Goal: Contribute content: Add original content to the website for others to see

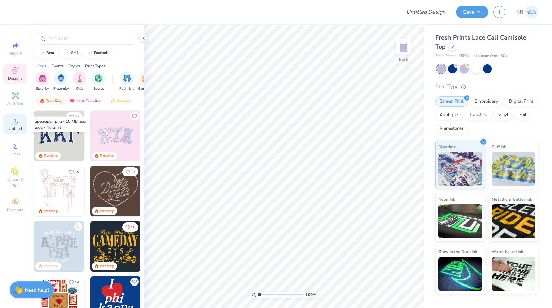
click at [15, 123] on circle at bounding box center [15, 123] width 4 height 4
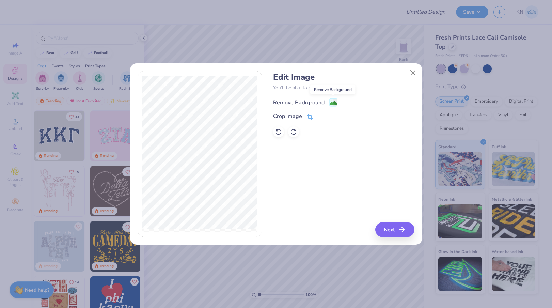
click at [331, 102] on image at bounding box center [333, 102] width 7 height 7
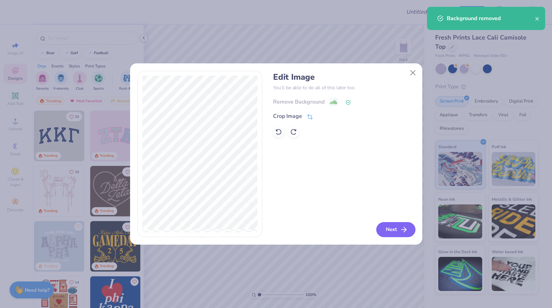
click at [394, 230] on button "Next" at bounding box center [396, 229] width 39 height 15
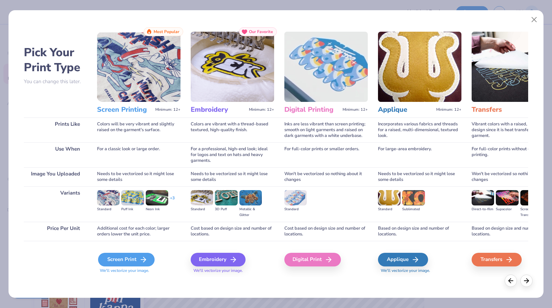
click at [130, 259] on div "Screen Print" at bounding box center [126, 260] width 57 height 14
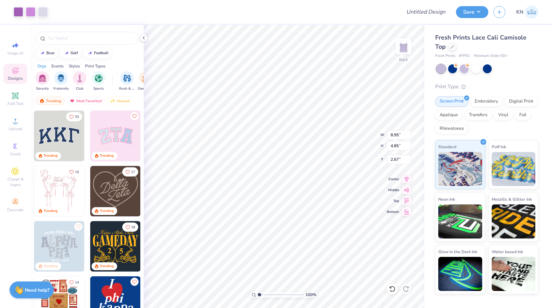
type input "2.69"
click at [421, 13] on input "Design Title" at bounding box center [417, 12] width 67 height 14
type input "AXO Philo Tanks F25"
click at [479, 10] on button "Save" at bounding box center [472, 11] width 32 height 12
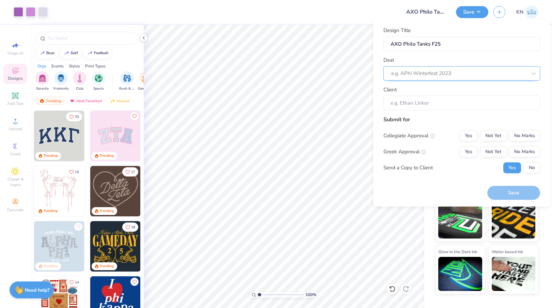
click at [437, 77] on div at bounding box center [460, 73] width 136 height 9
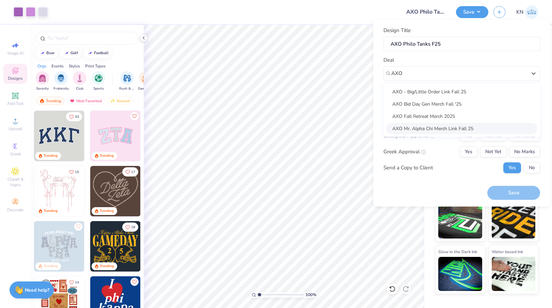
type input "AXO"
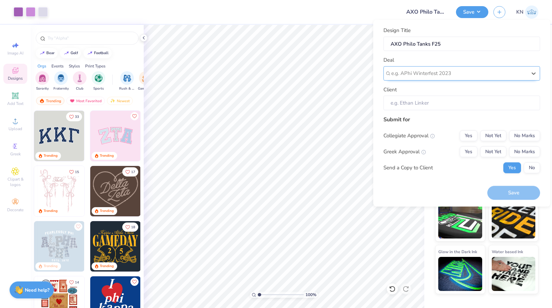
click at [477, 75] on div at bounding box center [460, 73] width 136 height 9
type input "AXO"
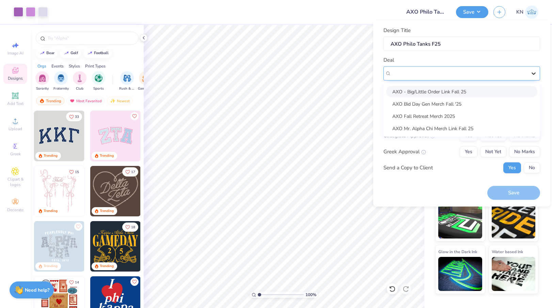
click at [535, 74] on icon at bounding box center [534, 73] width 7 height 7
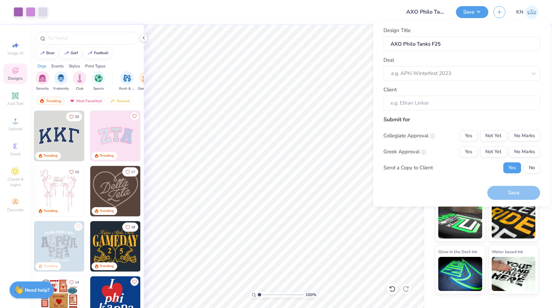
click at [352, 15] on div at bounding box center [224, 12] width 343 height 24
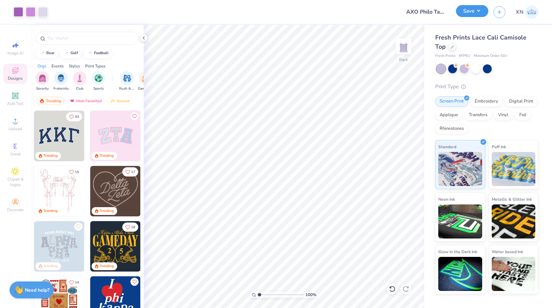
click at [477, 11] on button "Save" at bounding box center [472, 11] width 32 height 12
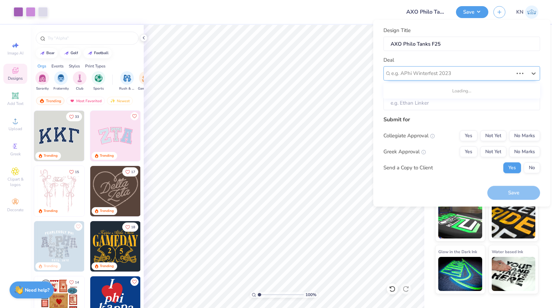
click at [441, 72] on div at bounding box center [453, 73] width 122 height 9
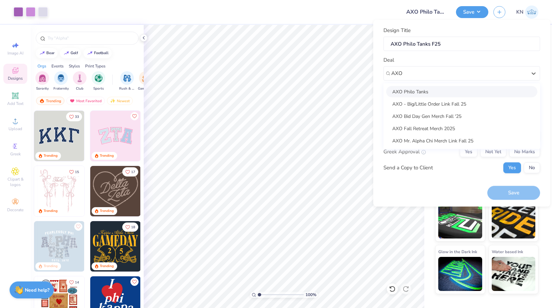
click at [414, 92] on div "AXO Philo Tanks" at bounding box center [461, 91] width 151 height 11
type input "AXO"
type input "[PERSON_NAME]"
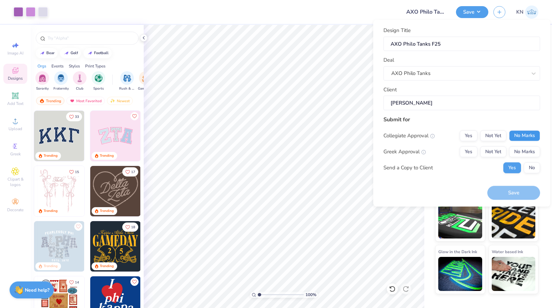
click at [521, 135] on button "No Marks" at bounding box center [525, 135] width 31 height 11
click at [469, 151] on button "Yes" at bounding box center [469, 151] width 18 height 11
click at [531, 168] on button "No" at bounding box center [532, 167] width 16 height 11
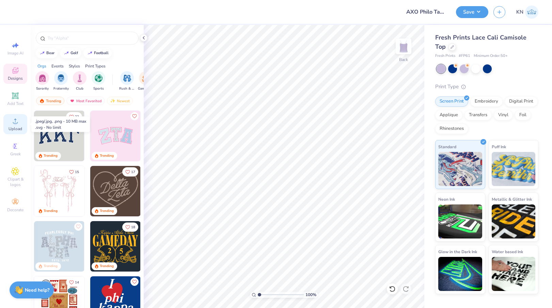
click at [17, 124] on icon at bounding box center [15, 121] width 8 height 8
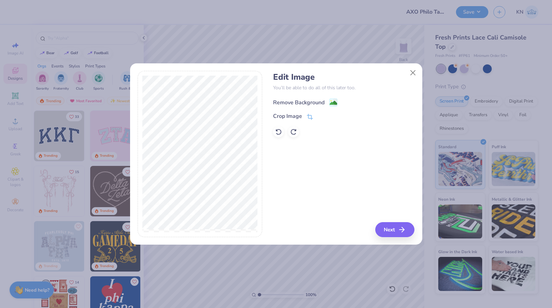
click at [330, 104] on image at bounding box center [333, 102] width 7 height 7
click at [396, 231] on button "Next" at bounding box center [396, 229] width 39 height 15
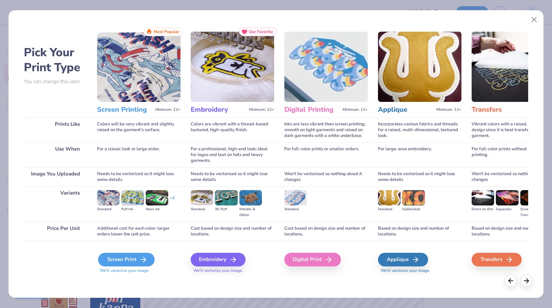
click at [128, 258] on div "Screen Print" at bounding box center [126, 260] width 57 height 14
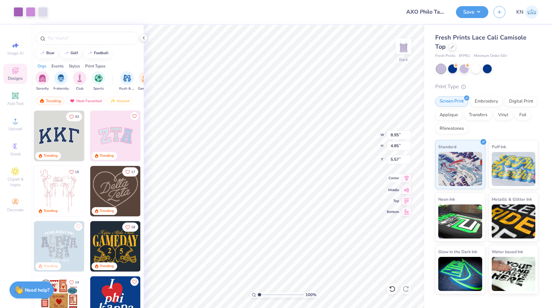
click at [406, 178] on icon at bounding box center [407, 178] width 10 height 8
click at [407, 201] on icon at bounding box center [407, 200] width 10 height 8
type input "2.18"
type input "2.38"
click at [478, 10] on button "Save" at bounding box center [472, 11] width 32 height 12
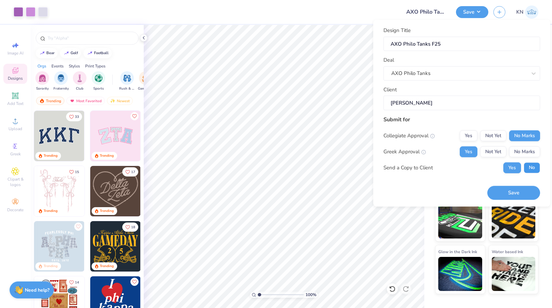
click at [534, 168] on button "No" at bounding box center [532, 167] width 16 height 11
click at [507, 192] on button "Save" at bounding box center [514, 193] width 53 height 14
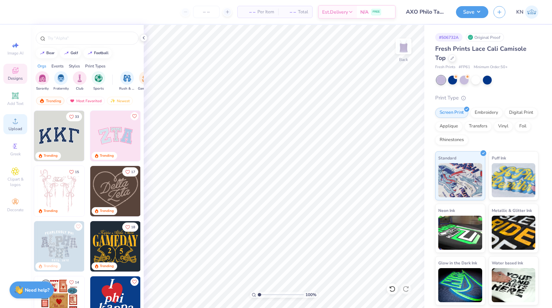
click at [15, 126] on span "Upload" at bounding box center [16, 128] width 14 height 5
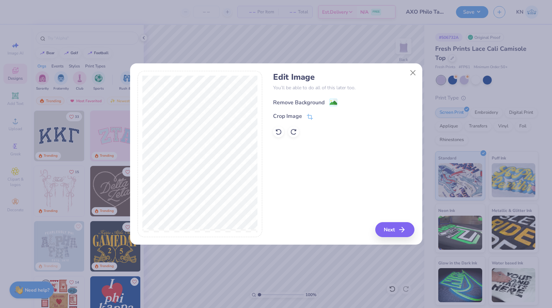
click at [332, 101] on image at bounding box center [333, 102] width 7 height 7
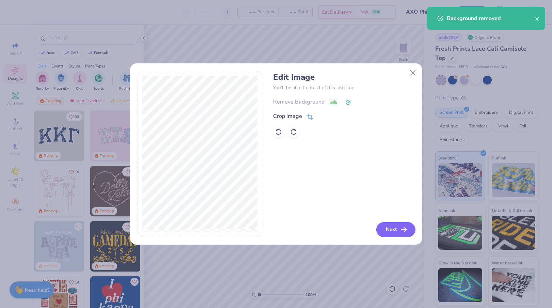
click at [401, 230] on icon "button" at bounding box center [404, 230] width 8 height 8
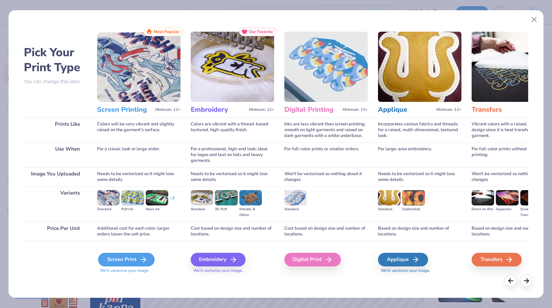
click at [129, 260] on div "Screen Print" at bounding box center [126, 260] width 57 height 14
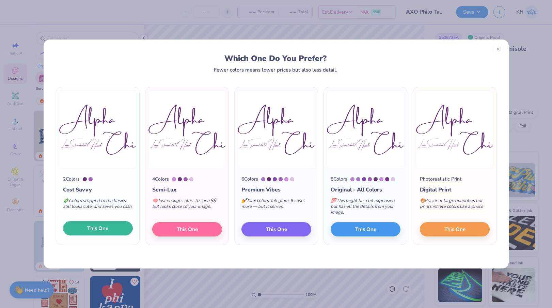
click at [100, 229] on span "This One" at bounding box center [97, 229] width 21 height 8
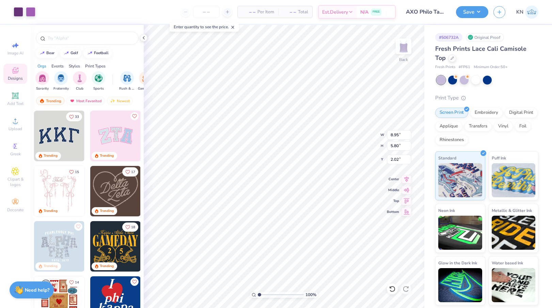
type input "2.02"
click at [470, 11] on button "Save" at bounding box center [472, 11] width 32 height 12
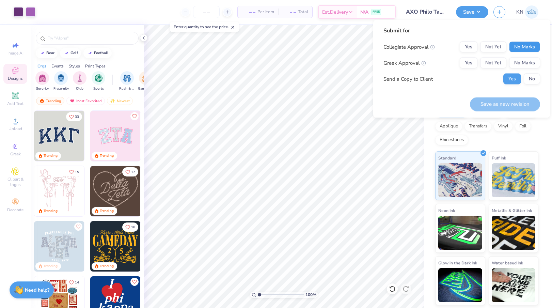
click at [521, 47] on button "No Marks" at bounding box center [525, 47] width 31 height 11
click at [471, 62] on button "Yes" at bounding box center [469, 63] width 18 height 11
click at [531, 79] on button "No" at bounding box center [532, 79] width 16 height 11
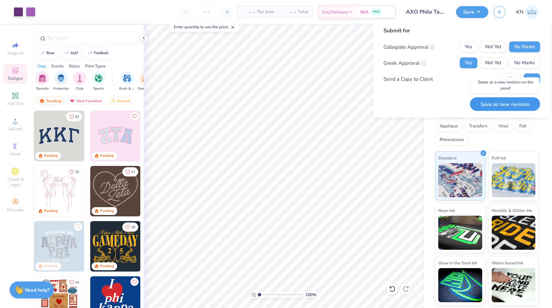
click at [498, 105] on button "Save as new revision" at bounding box center [505, 104] width 70 height 14
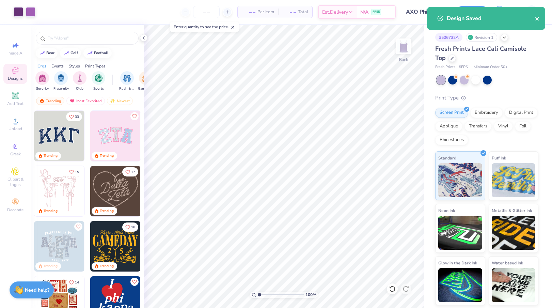
click at [538, 19] on icon "close" at bounding box center [537, 18] width 3 height 3
